Goal: Task Accomplishment & Management: Manage account settings

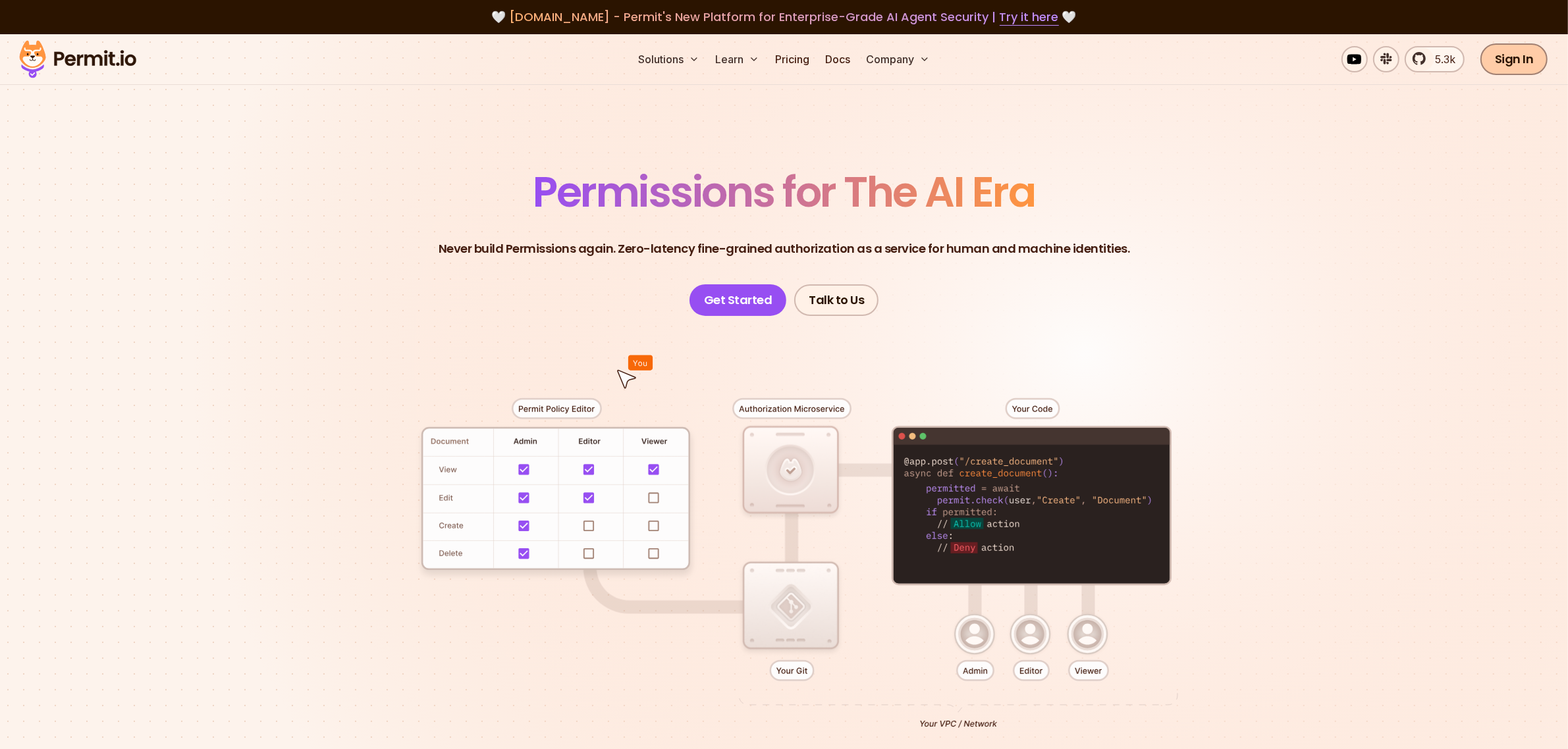
click at [1492, 66] on link "Sign In" at bounding box center [1513, 59] width 68 height 31
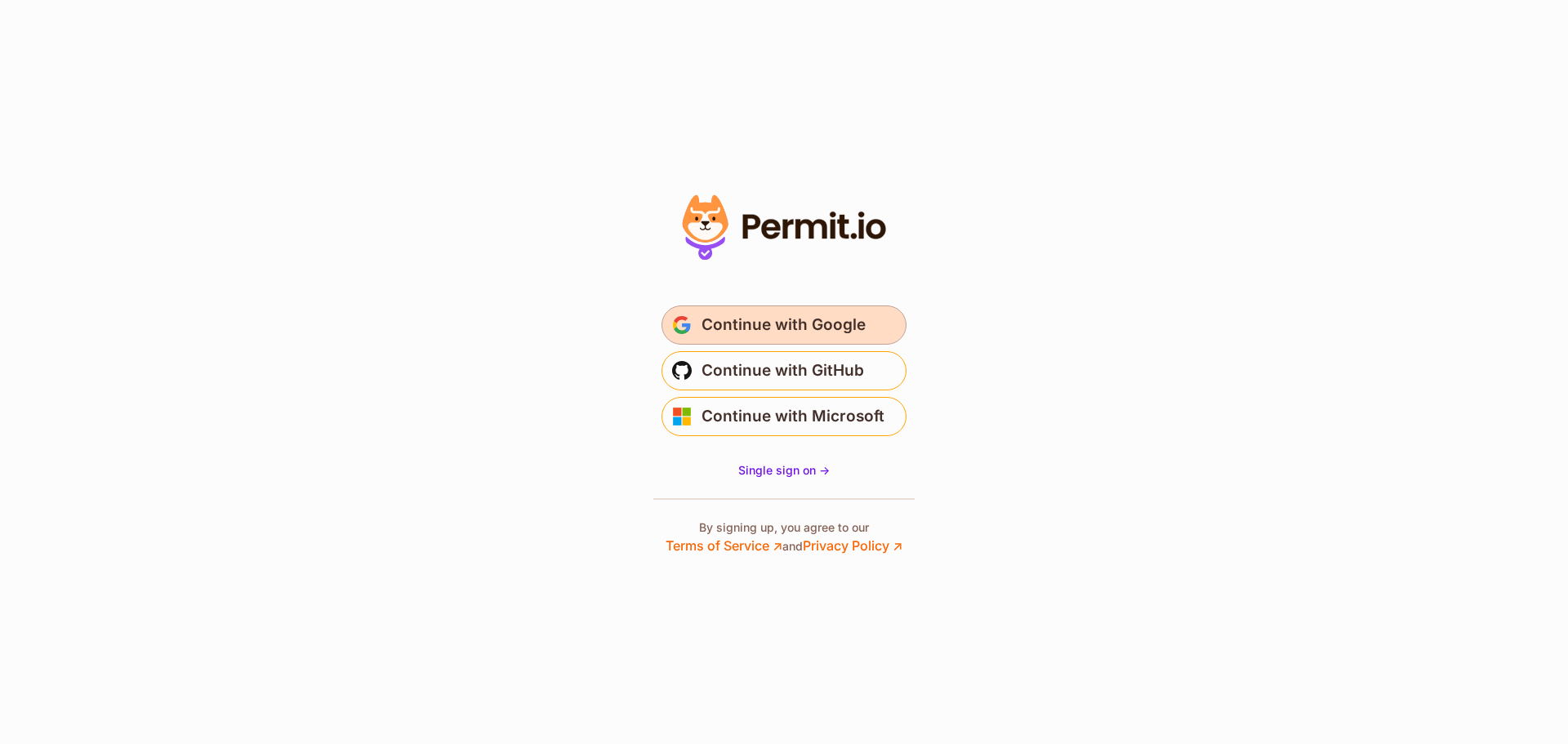
click at [779, 316] on span "Continue with Google" at bounding box center [784, 325] width 164 height 26
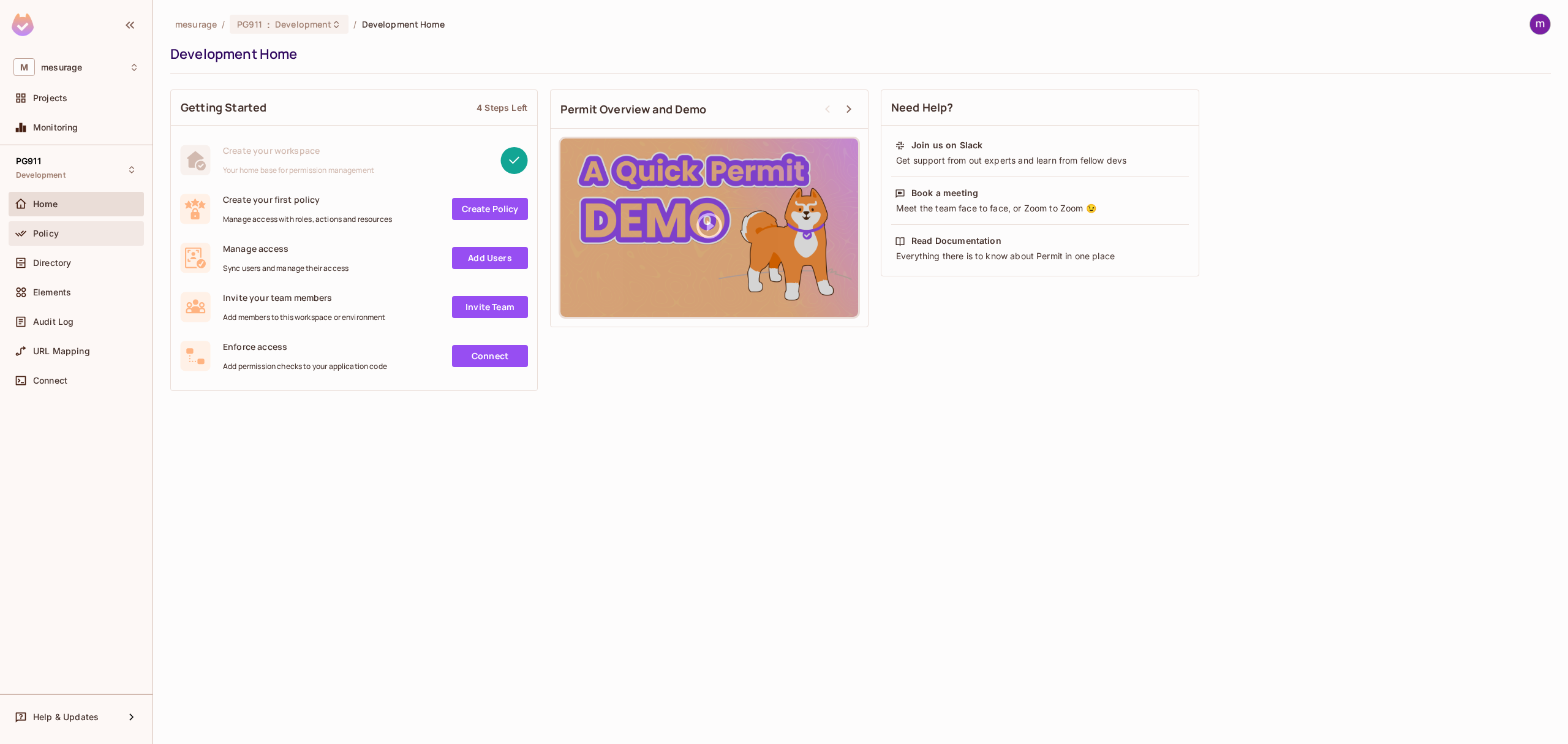
click at [81, 243] on div "Policy" at bounding box center [76, 233] width 135 height 24
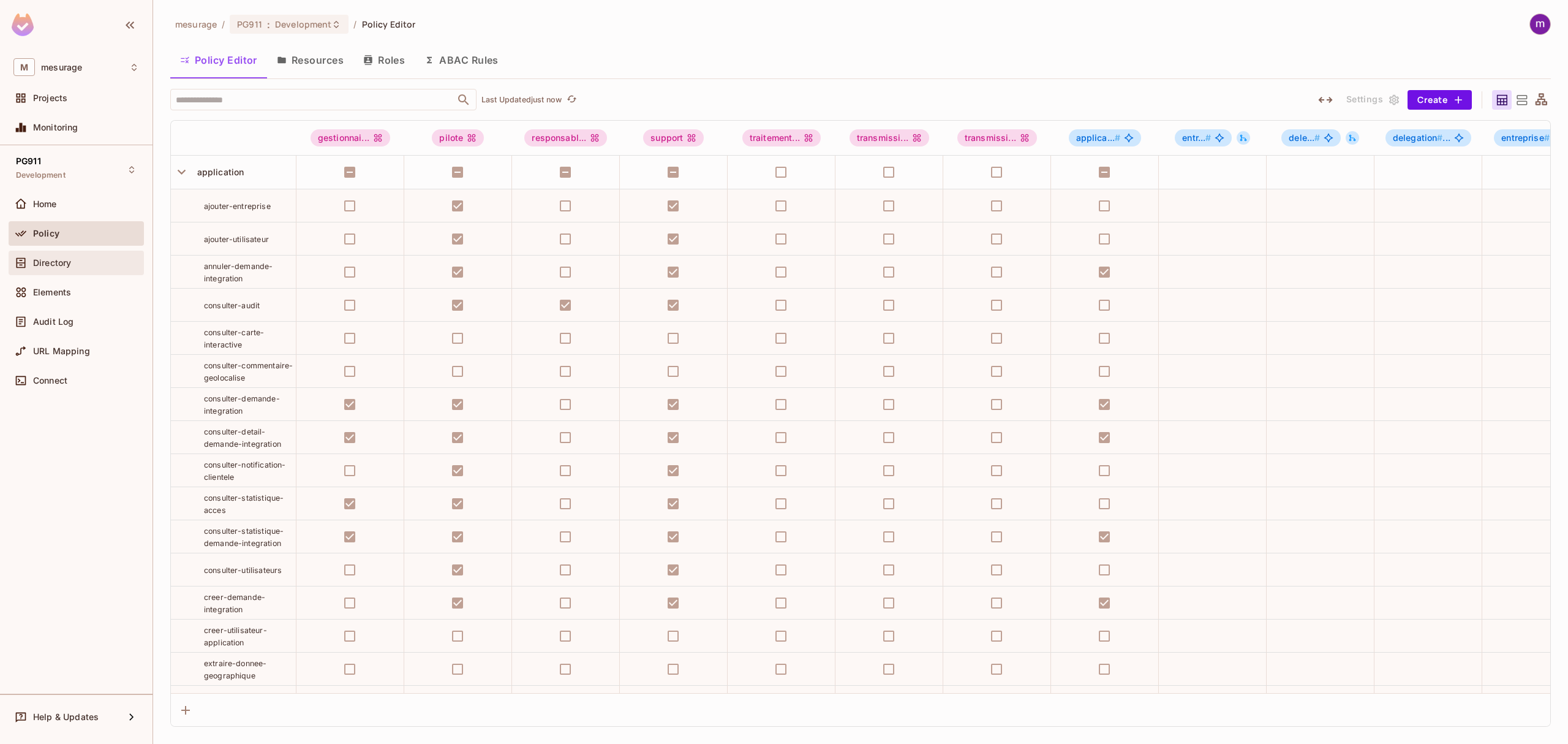
click at [79, 263] on div "Directory" at bounding box center [86, 262] width 106 height 9
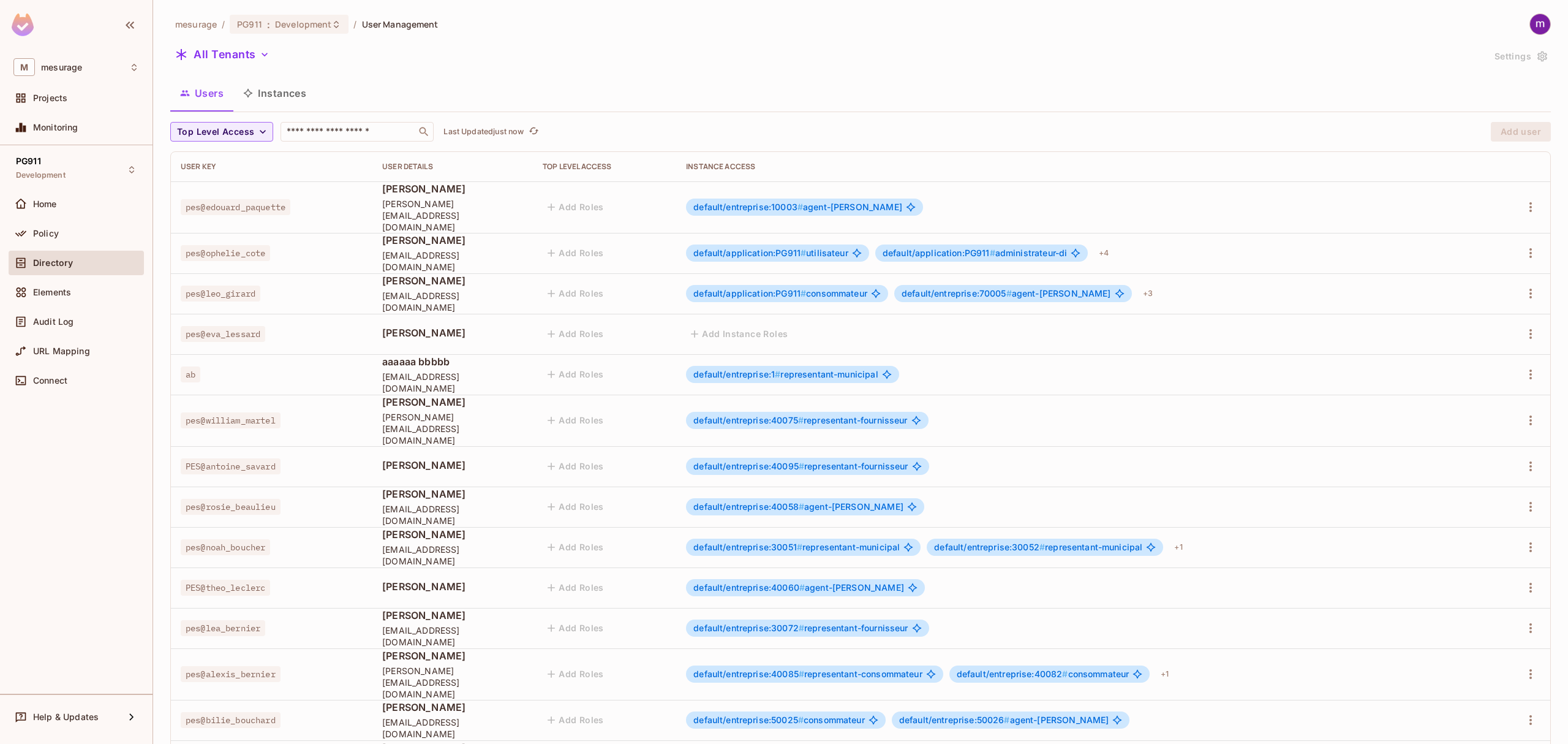
click at [299, 92] on button "Instances" at bounding box center [275, 93] width 82 height 30
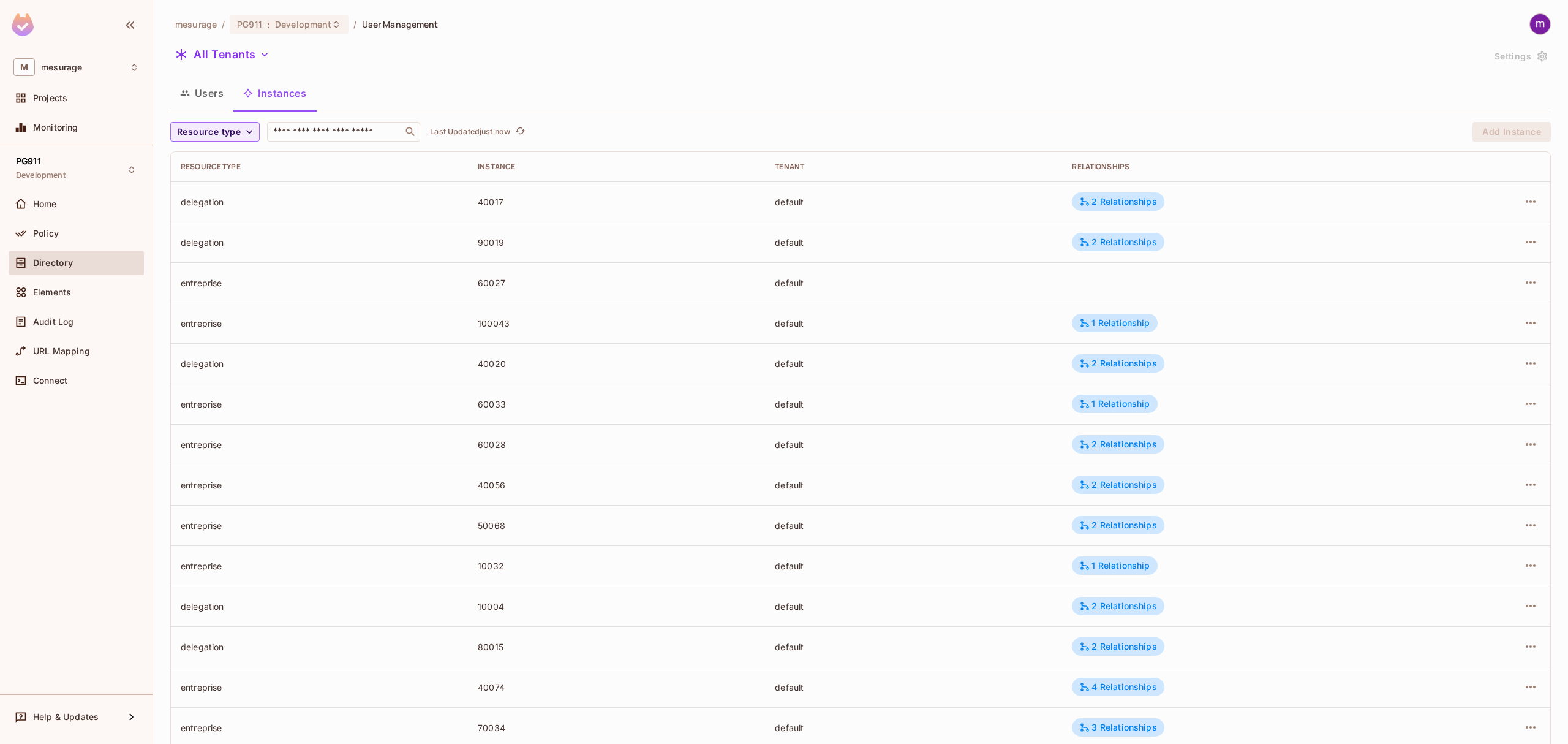
click at [420, 438] on td "entreprise" at bounding box center [319, 444] width 297 height 41
click at [500, 163] on div "Instance" at bounding box center [617, 166] width 277 height 9
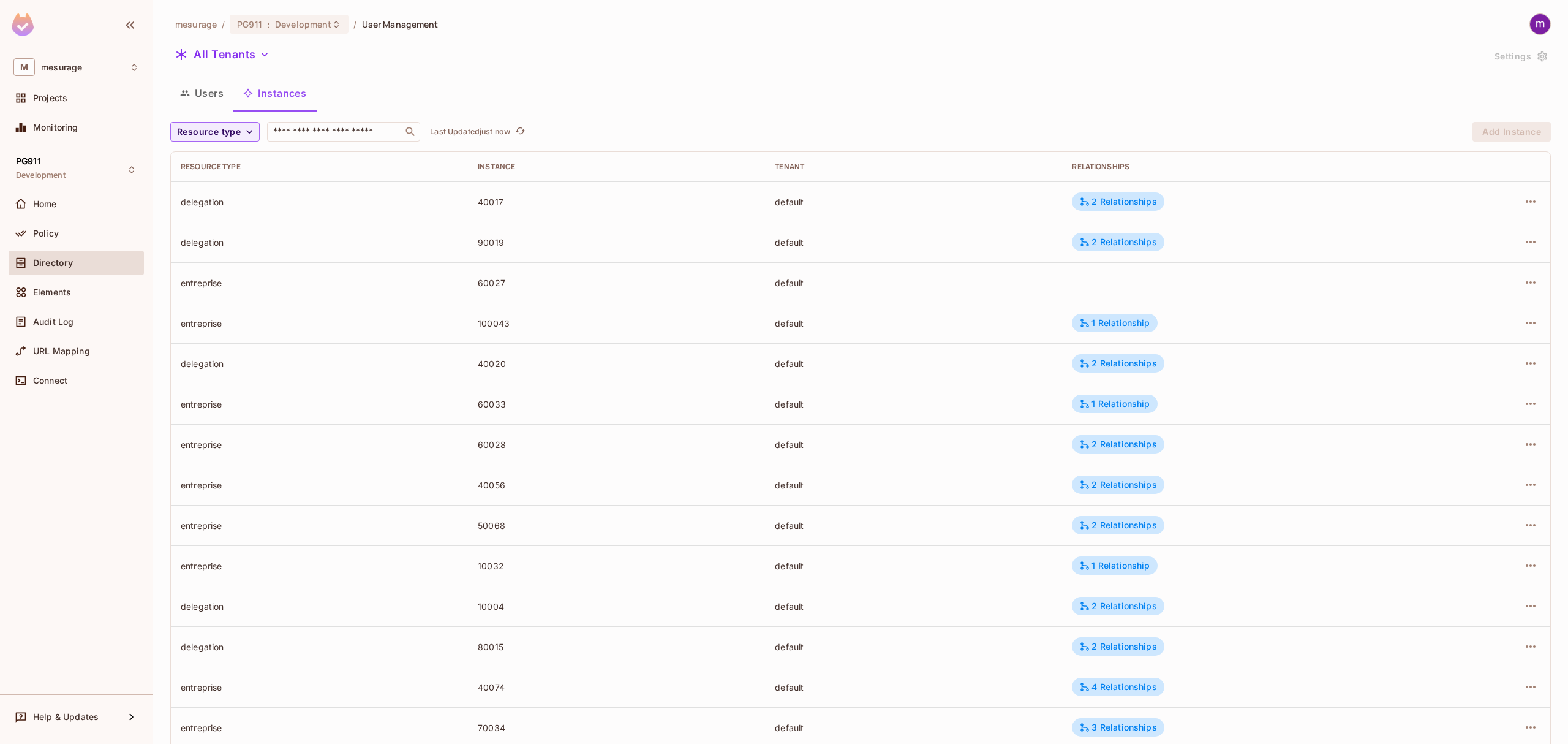
click at [803, 57] on div "All Tenants" at bounding box center [827, 56] width 1313 height 23
click at [201, 208] on td "delegation" at bounding box center [319, 202] width 297 height 41
click at [491, 204] on div "40017" at bounding box center [617, 202] width 277 height 11
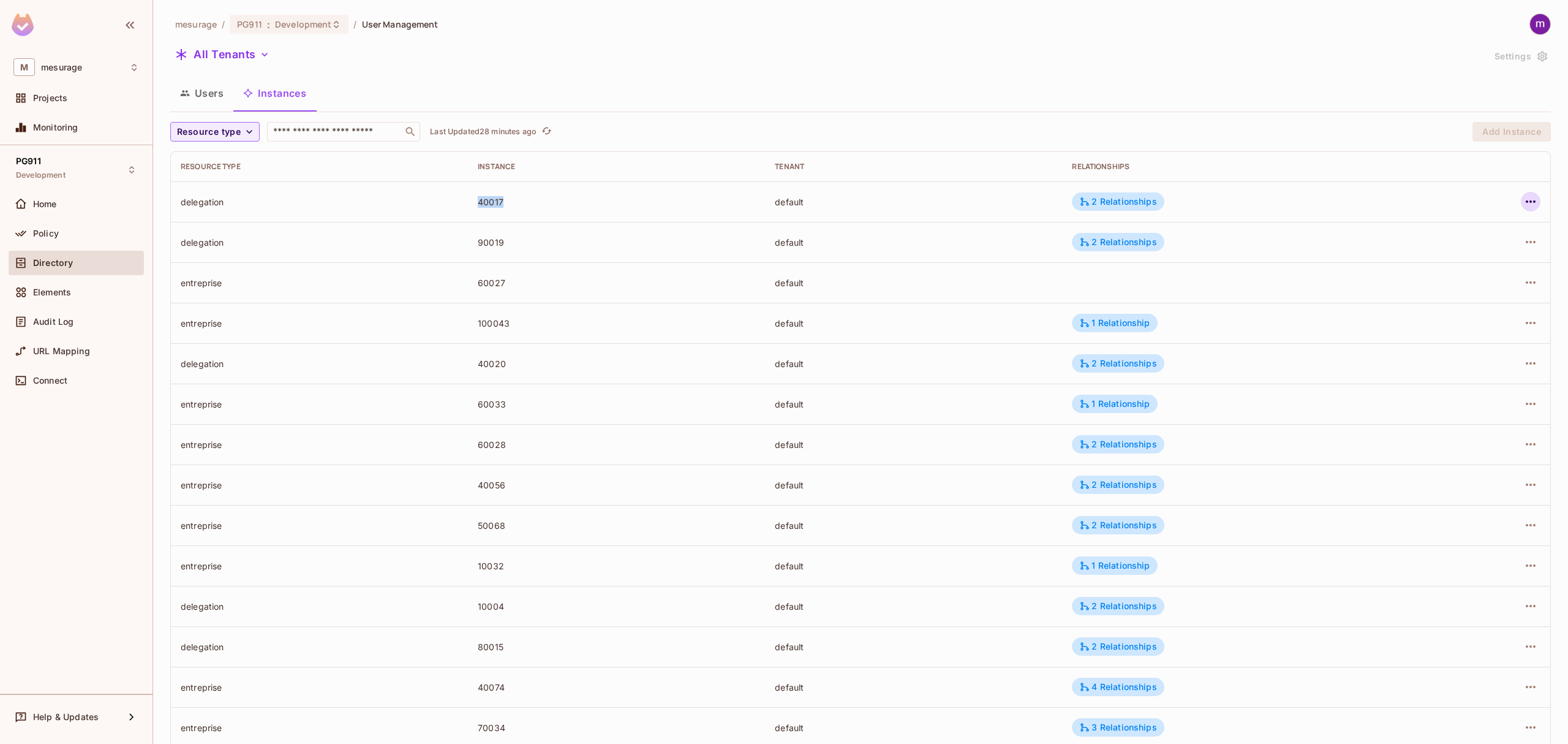
click at [1523, 204] on icon "button" at bounding box center [1531, 202] width 15 height 15
click at [1328, 104] on div at bounding box center [784, 372] width 1568 height 744
